Goal: Book appointment/travel/reservation

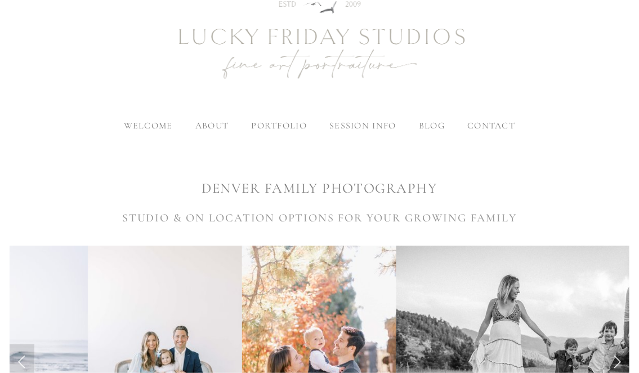
scroll to position [62, 0]
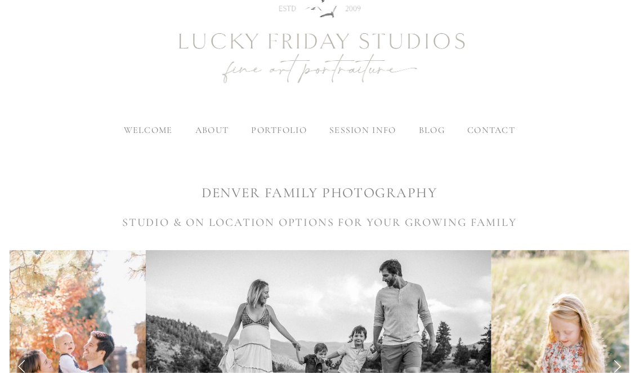
click at [346, 122] on img at bounding box center [319, 41] width 405 height 169
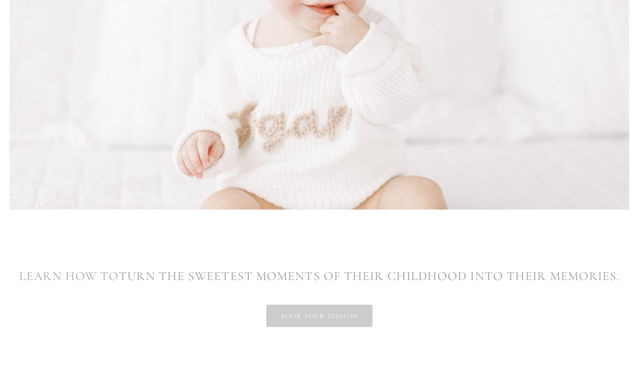
scroll to position [1625, 0]
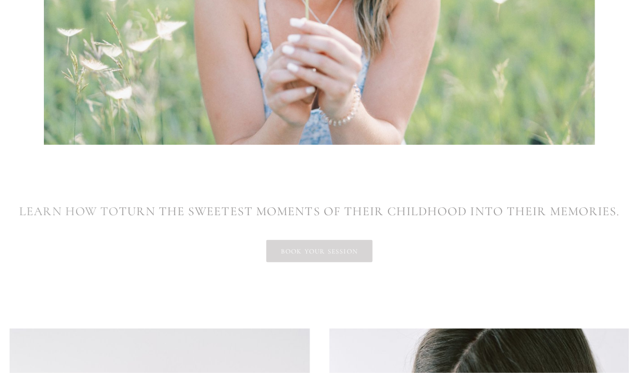
click at [339, 240] on link "book your session" at bounding box center [319, 251] width 106 height 23
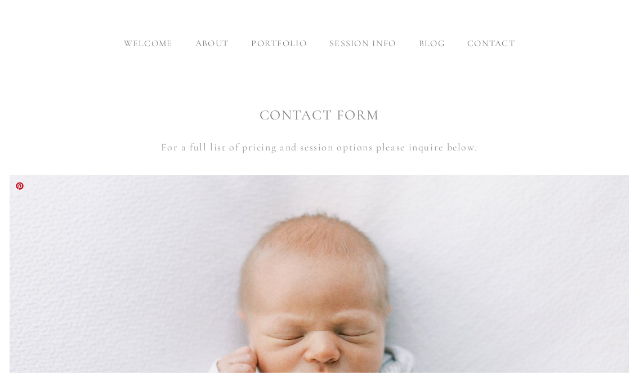
scroll to position [125, 0]
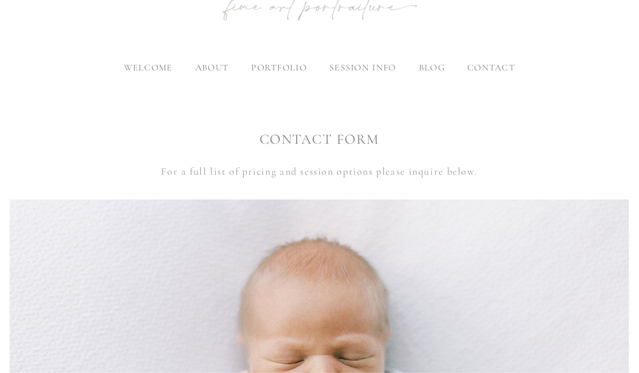
drag, startPoint x: 210, startPoint y: 68, endPoint x: 515, endPoint y: 129, distance: 311.1
click at [515, 129] on div "CONTACT FORM For a full list of pricing and session options please inquire belo…" at bounding box center [319, 155] width 639 height 70
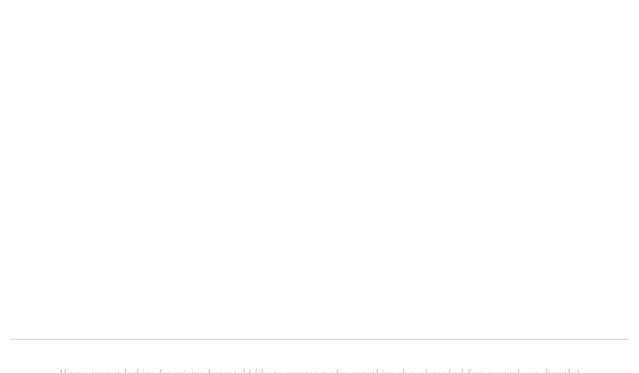
scroll to position [938, 0]
